Goal: Find contact information: Find contact information

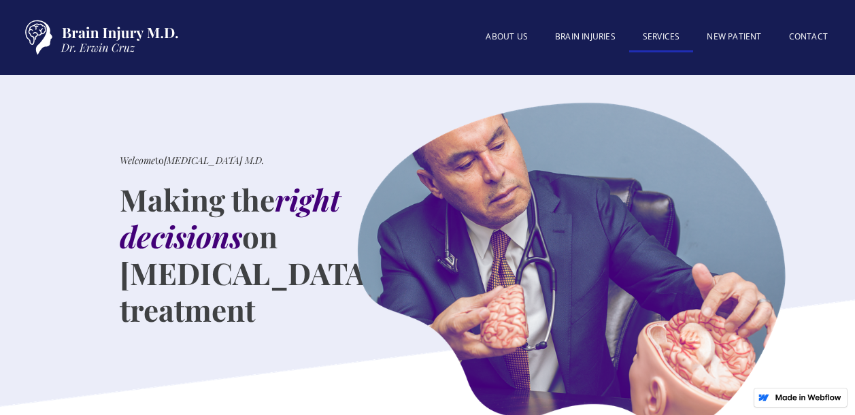
click at [678, 37] on link "SERVICES" at bounding box center [661, 37] width 65 height 29
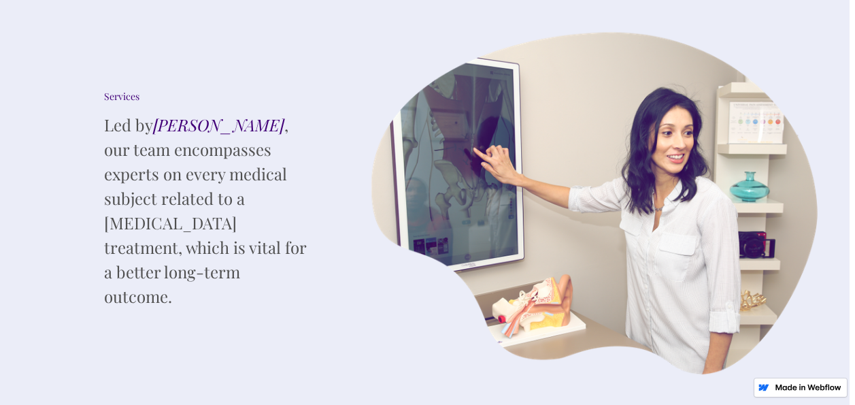
scroll to position [0, 5]
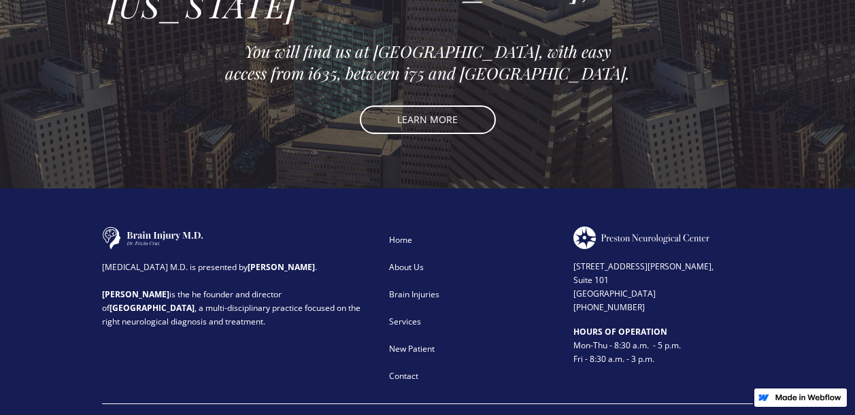
scroll to position [3102, 0]
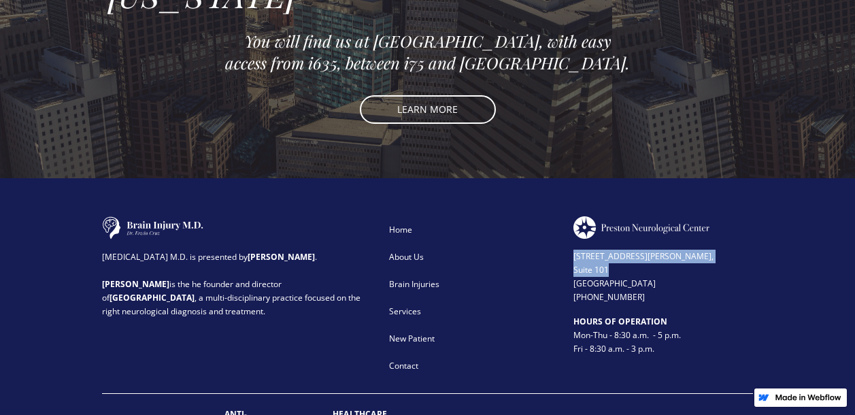
drag, startPoint x: 574, startPoint y: 181, endPoint x: 655, endPoint y: 197, distance: 83.1
click at [655, 239] on div "[STREET_ADDRESS][PERSON_NAME] (972) 503-2780" at bounding box center [664, 271] width 180 height 65
click at [648, 239] on div "[STREET_ADDRESS][PERSON_NAME] (972) 503-2780" at bounding box center [664, 271] width 180 height 65
drag, startPoint x: 572, startPoint y: 184, endPoint x: 677, endPoint y: 223, distance: 112.6
click at [677, 223] on div "[MEDICAL_DATA] M.D. is presented by [PERSON_NAME] . [PERSON_NAME] is the he fou…" at bounding box center [427, 297] width 651 height 163
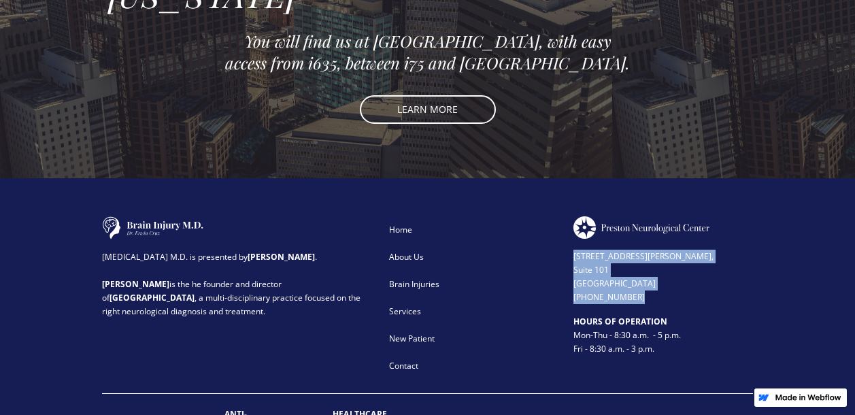
copy div "[STREET_ADDRESS][PERSON_NAME] (972) 503-2780"
